Goal: Submit feedback/report problem

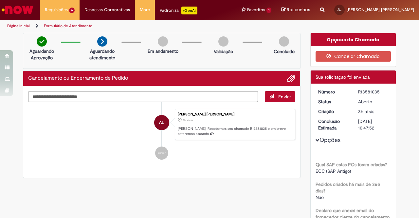
click at [0, 0] on link "Cancelamento ou Encerramento de Pedido 3h atrás 3 horas atrás R13581035" at bounding box center [0, 0] width 0 height 0
click at [17, 27] on link "Página inicial" at bounding box center [18, 25] width 23 height 5
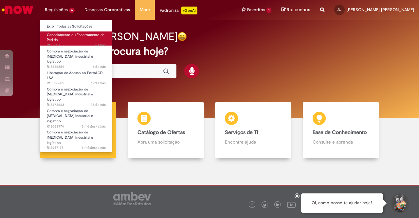
click at [79, 42] on link "Cancelamento ou Encerramento de Pedido 3h atrás 3 horas atrás R13581035" at bounding box center [76, 38] width 72 height 14
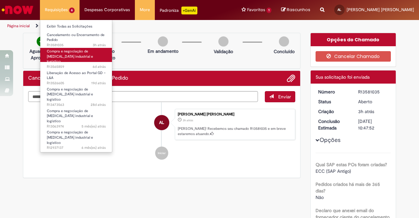
click at [65, 51] on span "Compra e negociação de [MEDICAL_DATA] industrial e logístico" at bounding box center [70, 56] width 46 height 15
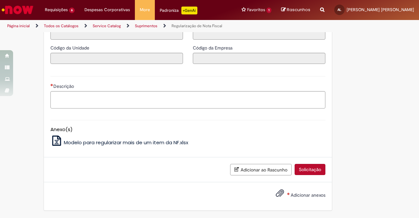
scroll to position [675, 0]
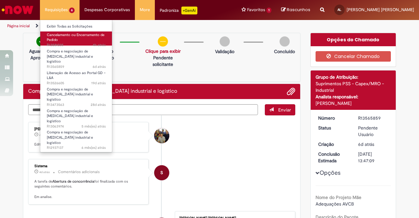
click at [57, 40] on span "Cancelamento ou Encerramento de Pedido" at bounding box center [76, 37] width 58 height 10
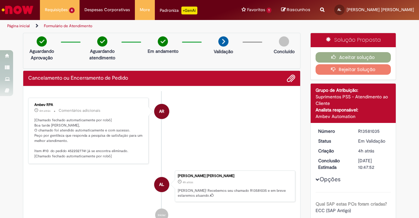
click at [69, 148] on p "[Chamado fechado automaticamente por robô] Boa tarde [PERSON_NAME], O chamado f…" at bounding box center [88, 138] width 109 height 41
copy p "4522027741"
click at [74, 150] on p "[Chamado fechado automaticamente por robô] Boa tarde [PERSON_NAME], O chamado f…" at bounding box center [88, 138] width 109 height 41
click at [66, 148] on p "[Chamado fechado automaticamente por robô] Boa tarde [PERSON_NAME], O chamado f…" at bounding box center [88, 138] width 109 height 41
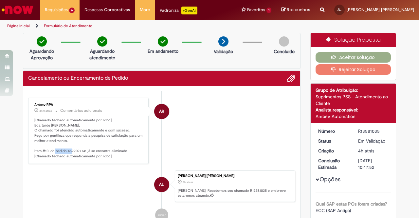
drag, startPoint x: 66, startPoint y: 148, endPoint x: 79, endPoint y: 148, distance: 13.1
click at [79, 148] on p "[Chamado fechado automaticamente por robô] Boa tarde [PERSON_NAME], O chamado f…" at bounding box center [88, 138] width 109 height 41
copy p "4522027741"
click at [73, 149] on p "[Chamado fechado automaticamente por robô] Boa tarde [PERSON_NAME], O chamado f…" at bounding box center [88, 138] width 109 height 41
drag, startPoint x: 65, startPoint y: 148, endPoint x: 83, endPoint y: 149, distance: 18.4
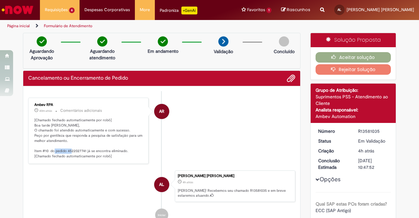
click at [83, 149] on p "[Chamado fechado automaticamente por robô] Boa tarde [PERSON_NAME], O chamado f…" at bounding box center [88, 138] width 109 height 41
copy p "4522027741"
click at [380, 71] on button "Rejeitar Solução" at bounding box center [354, 69] width 76 height 10
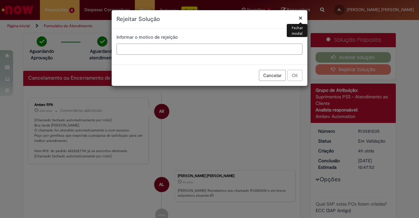
click at [188, 46] on input "text" at bounding box center [210, 49] width 186 height 11
type input "**********"
click at [297, 78] on button "OK" at bounding box center [295, 75] width 15 height 11
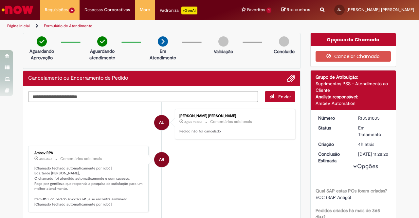
click at [144, 95] on textarea "Digite sua mensagem aqui..." at bounding box center [143, 96] width 230 height 11
type textarea "*"
type textarea "**********"
click at [273, 96] on button "Enviar" at bounding box center [280, 96] width 30 height 11
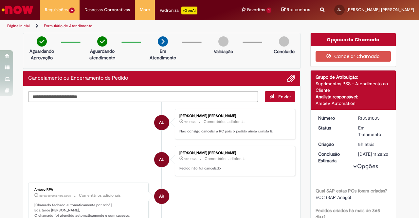
click at [21, 25] on link "Página inicial" at bounding box center [18, 25] width 23 height 5
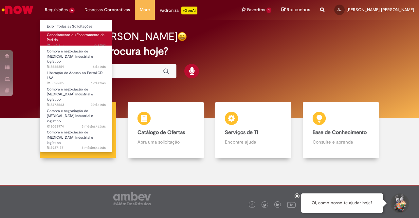
click at [63, 35] on span "Cancelamento ou Encerramento de Pedido" at bounding box center [76, 37] width 58 height 10
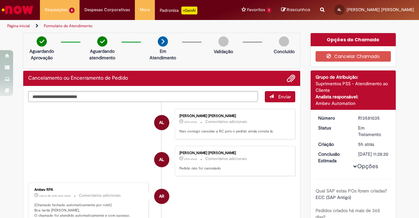
click at [16, 22] on li "Página inicial" at bounding box center [23, 26] width 36 height 12
click at [18, 25] on link "Página inicial" at bounding box center [18, 25] width 23 height 5
